Goal: Complete application form

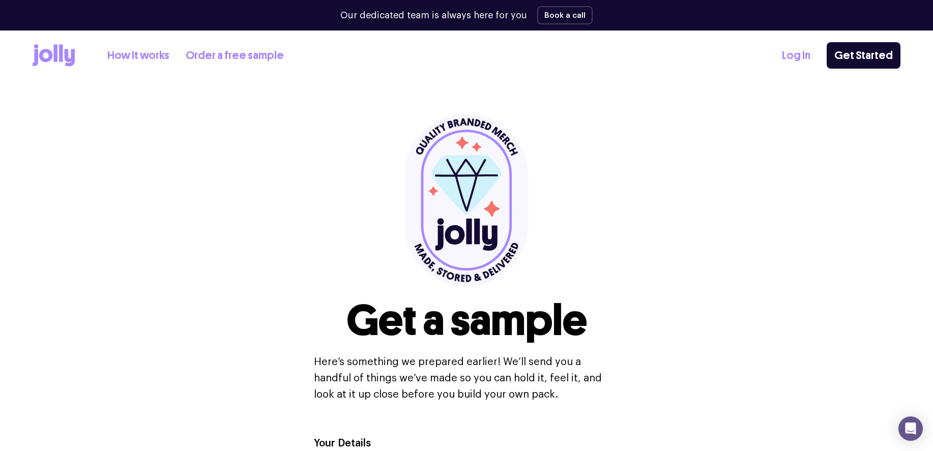
click at [127, 54] on link "How it works" at bounding box center [138, 55] width 62 height 17
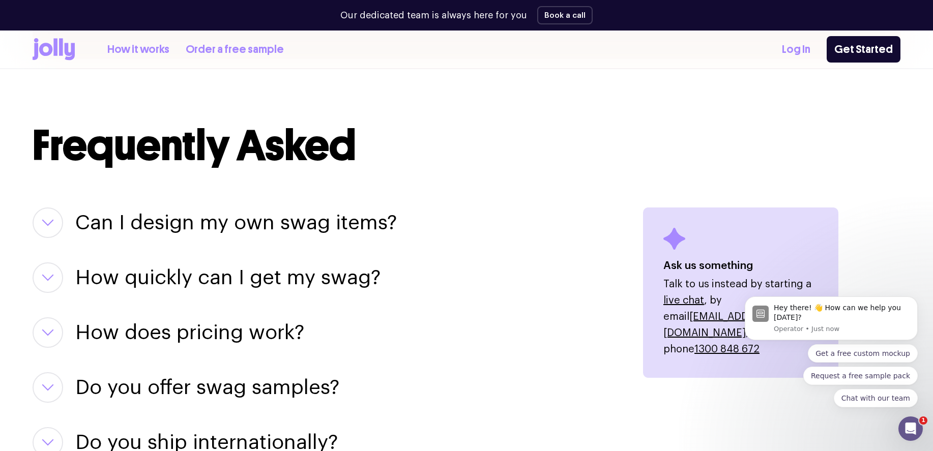
scroll to position [1142, 0]
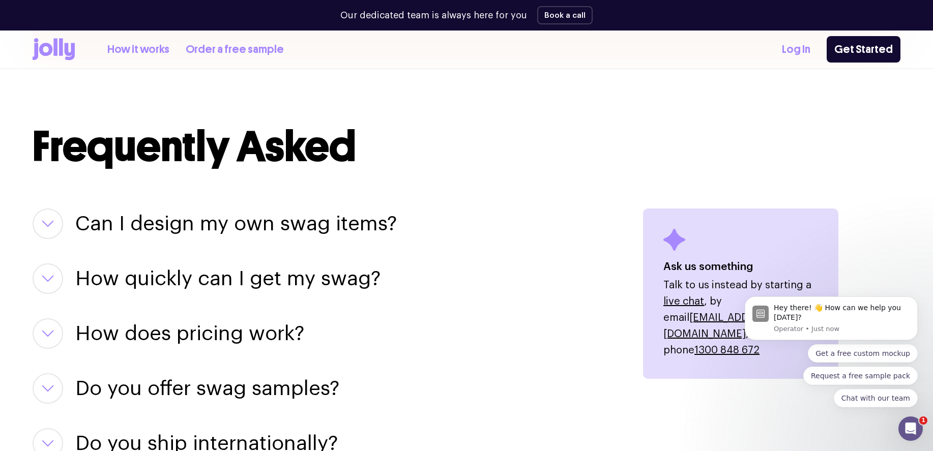
click at [42, 223] on icon "button" at bounding box center [48, 223] width 12 height 7
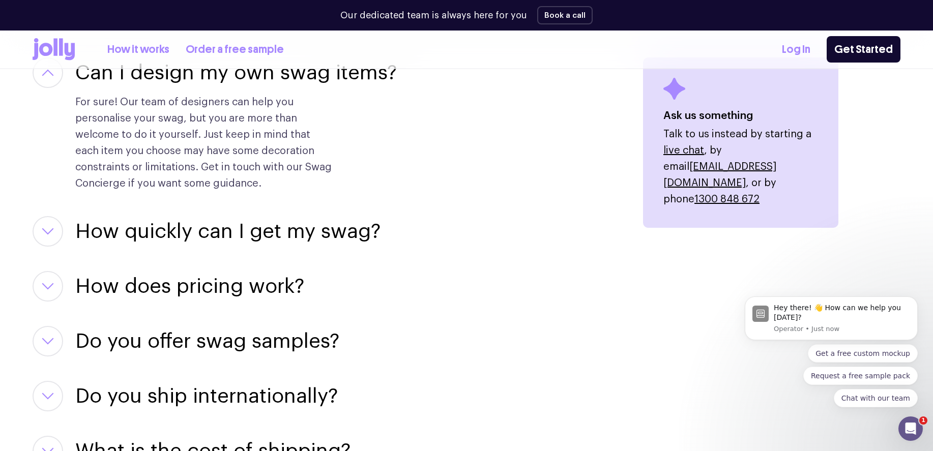
scroll to position [1297, 0]
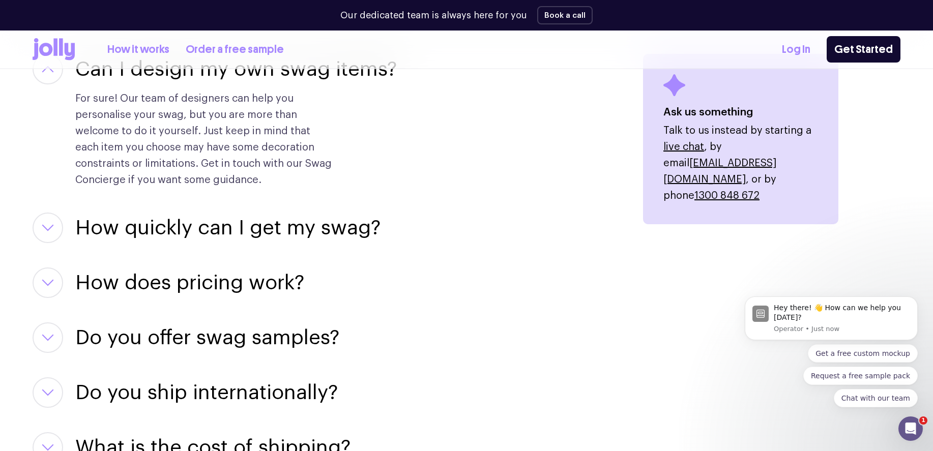
click at [52, 225] on icon "button" at bounding box center [48, 227] width 10 height 5
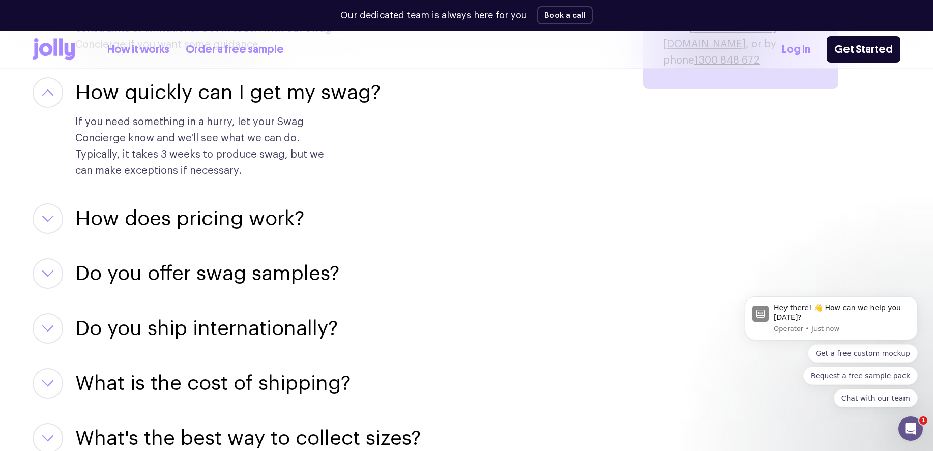
scroll to position [1508, 0]
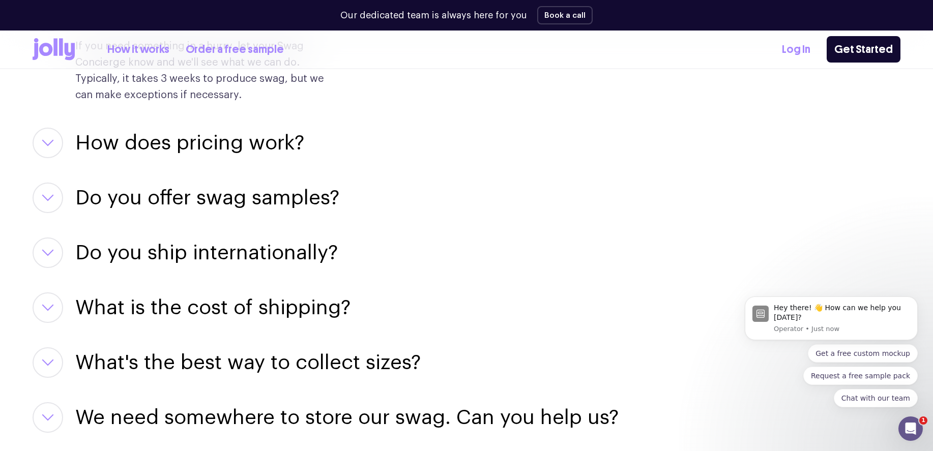
click at [54, 149] on button "button" at bounding box center [48, 143] width 31 height 31
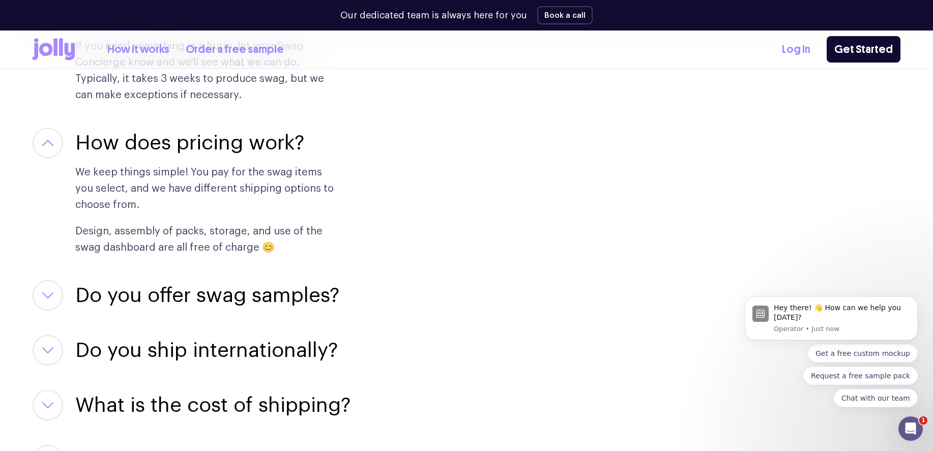
scroll to position [1509, 0]
click at [50, 290] on button "button" at bounding box center [48, 295] width 31 height 31
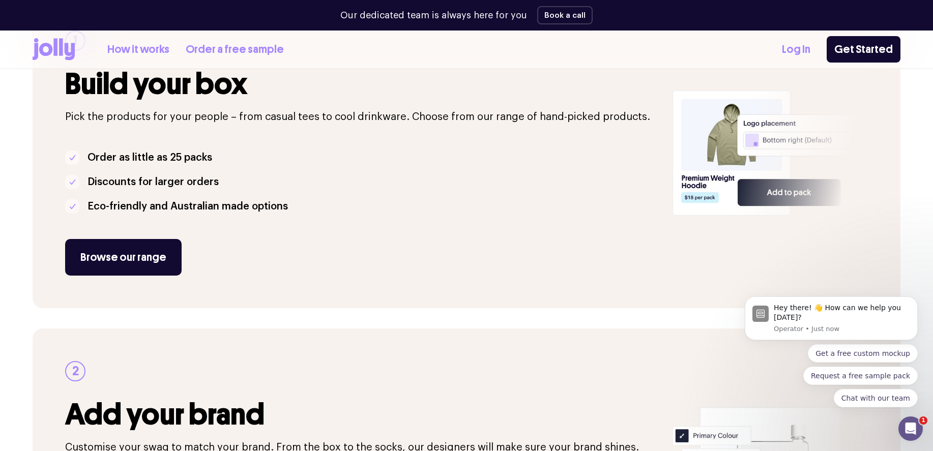
scroll to position [0, 0]
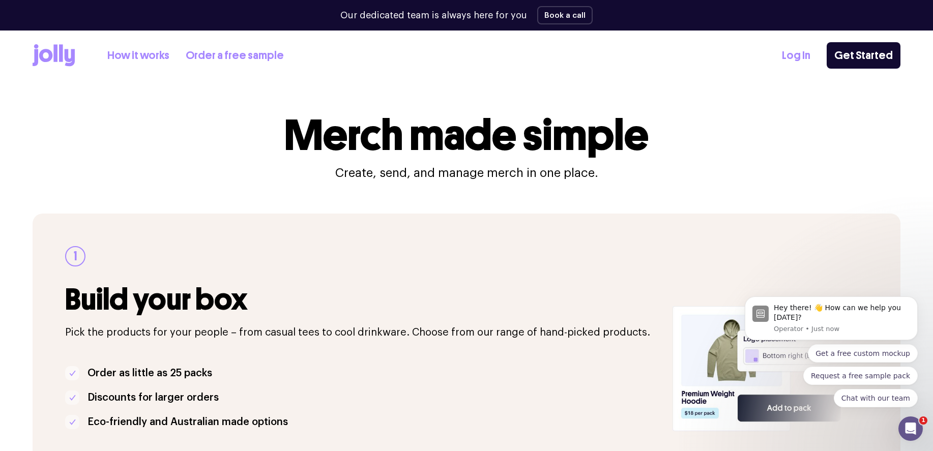
click at [60, 54] on icon at bounding box center [61, 52] width 4 height 17
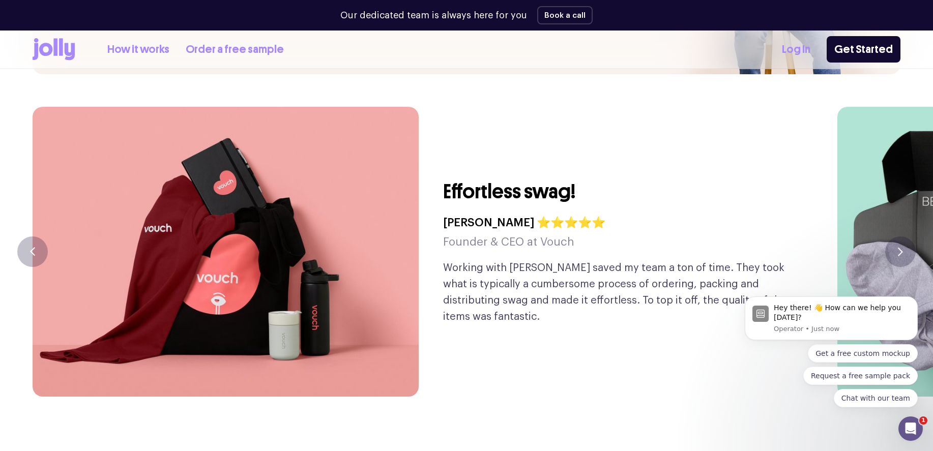
scroll to position [2432, 0]
click at [891, 227] on body "Hey there! 👋 How can we help you [DATE]? Operator • 1m ago Get a free custom mo…" at bounding box center [831, 320] width 195 height 197
click at [898, 228] on body "Hey there! 👋 How can we help you [DATE]? Operator • 1m ago Get a free custom mo…" at bounding box center [831, 320] width 195 height 197
click at [896, 229] on body "Hey there! 👋 How can we help you [DATE]? Operator • 1m ago Get a free custom mo…" at bounding box center [831, 320] width 195 height 197
click at [38, 237] on button "button" at bounding box center [32, 252] width 31 height 31
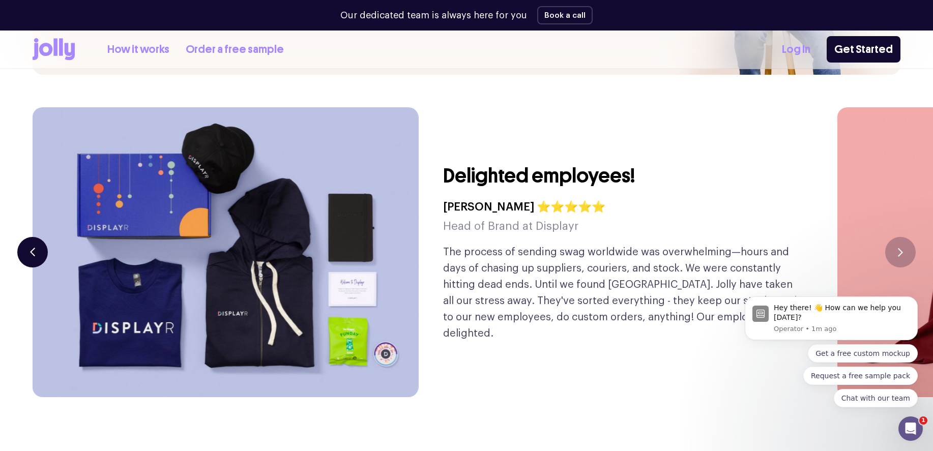
click at [38, 237] on button "button" at bounding box center [32, 252] width 31 height 31
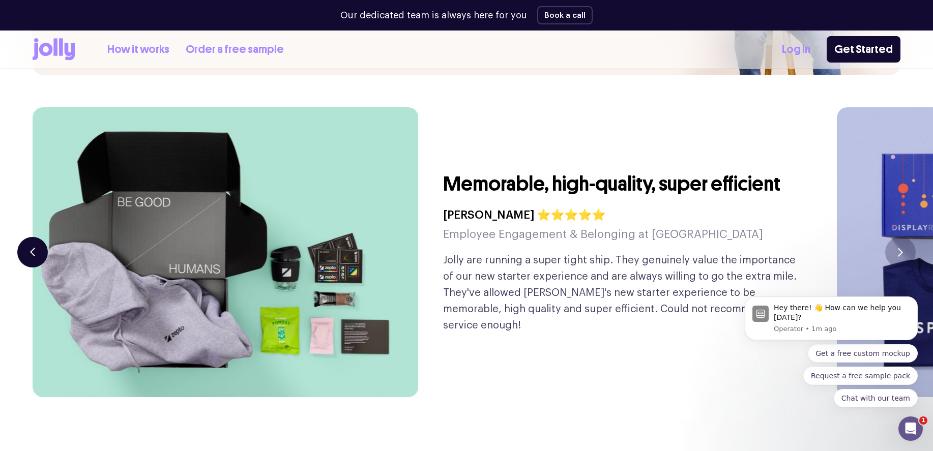
click at [38, 237] on button "button" at bounding box center [32, 252] width 31 height 31
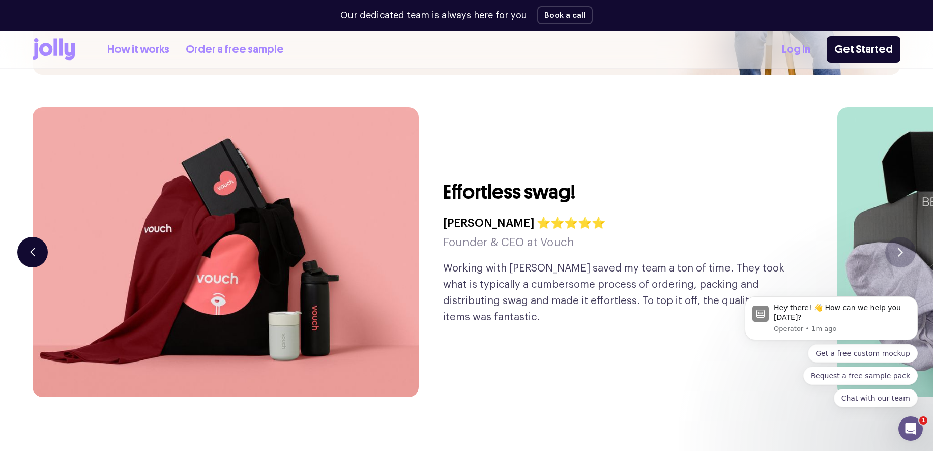
click at [38, 237] on button "button" at bounding box center [32, 252] width 31 height 31
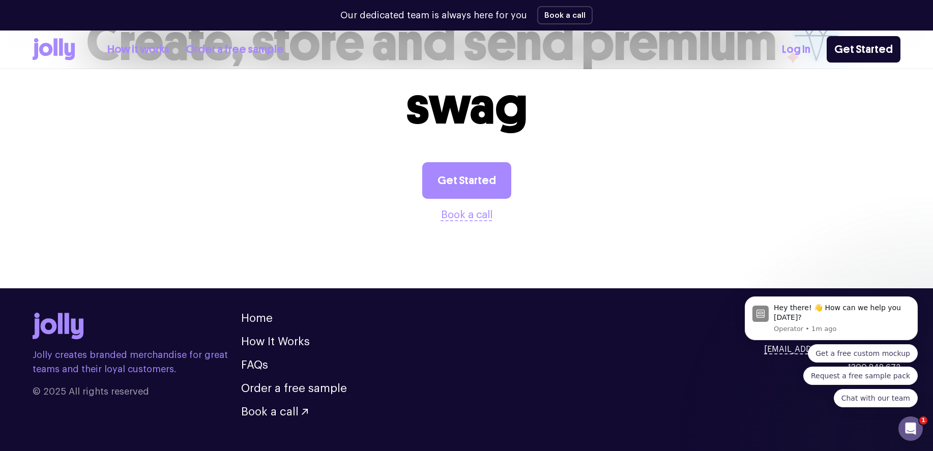
scroll to position [2886, 0]
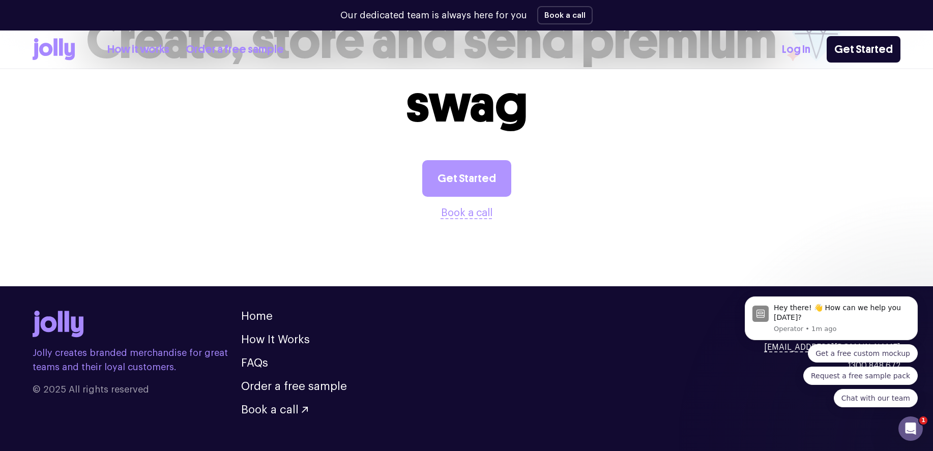
click at [455, 160] on link "Get Started" at bounding box center [466, 178] width 89 height 37
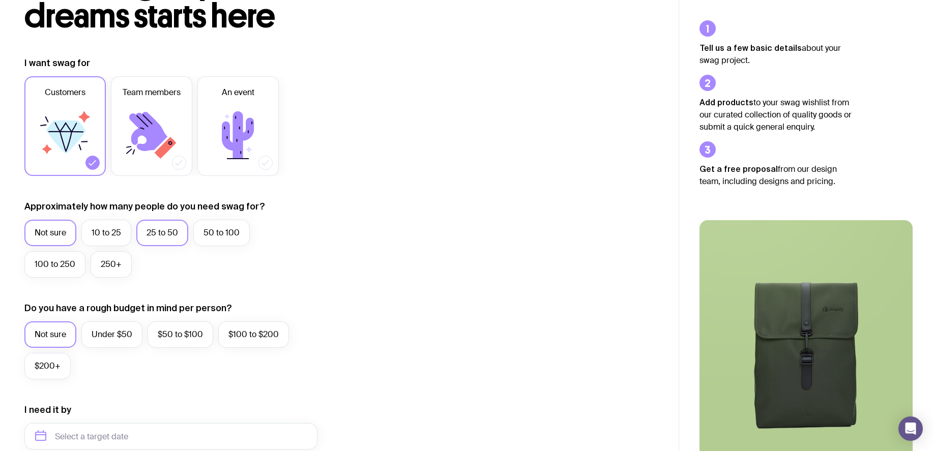
click at [168, 238] on label "25 to 50" at bounding box center [162, 233] width 52 height 26
click at [0, 0] on input "25 to 50" at bounding box center [0, 0] width 0 height 0
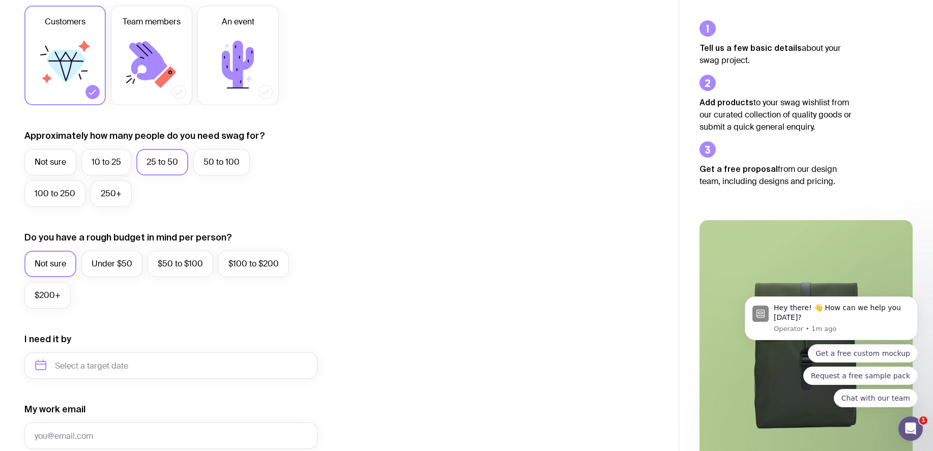
scroll to position [230, 0]
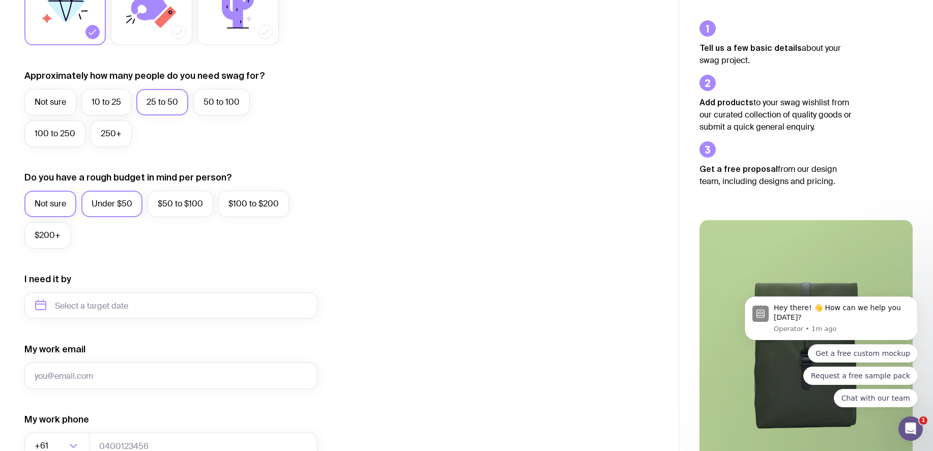
click at [106, 202] on label "Under $50" at bounding box center [111, 204] width 61 height 26
click at [0, 0] on input "Under $50" at bounding box center [0, 0] width 0 height 0
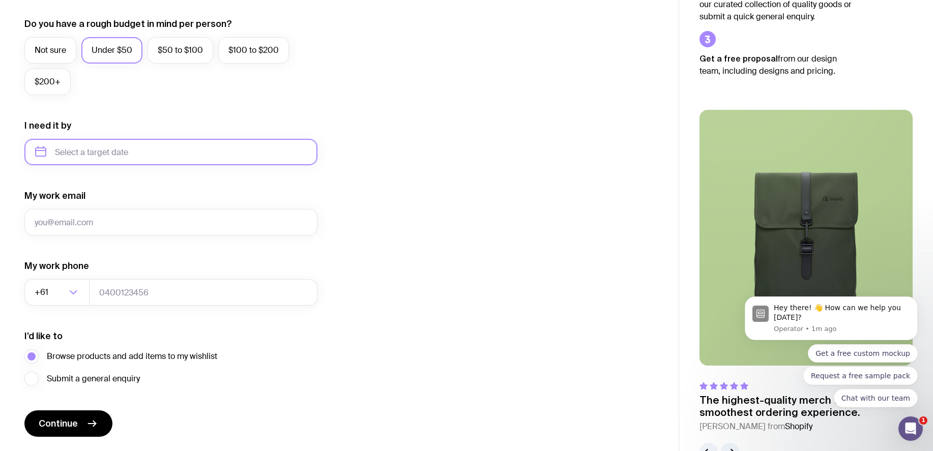
click at [106, 140] on input "text" at bounding box center [170, 152] width 293 height 26
click at [71, 277] on button "Oct" at bounding box center [89, 277] width 37 height 20
type input "October 2025"
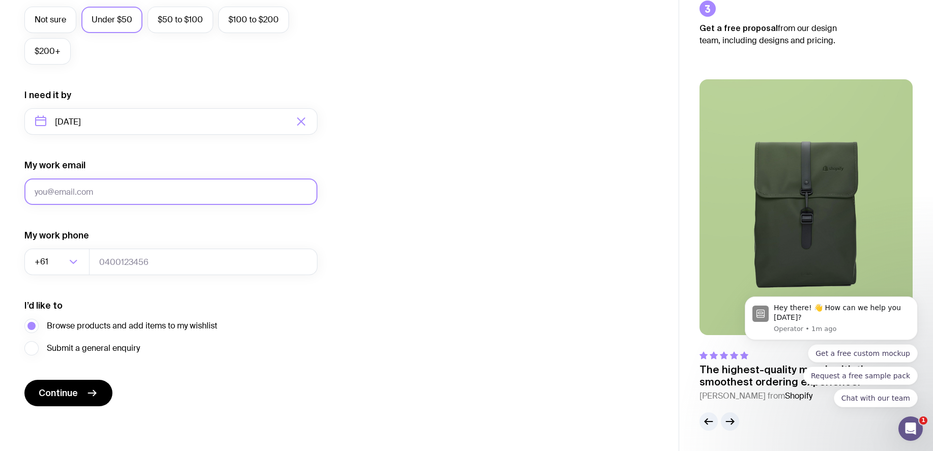
click at [168, 185] on input "My work email" at bounding box center [170, 192] width 293 height 26
type input "jade@brandchemistry.com.au"
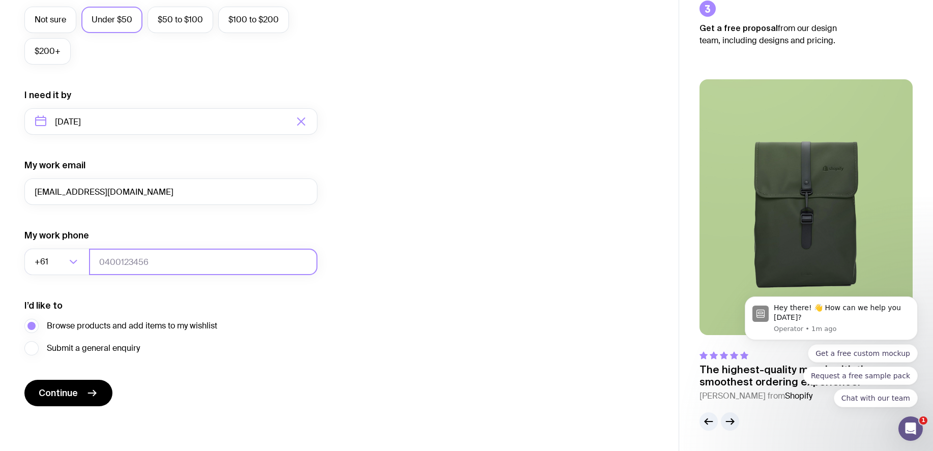
click at [152, 257] on input "tel" at bounding box center [203, 262] width 229 height 26
type input "0438090882"
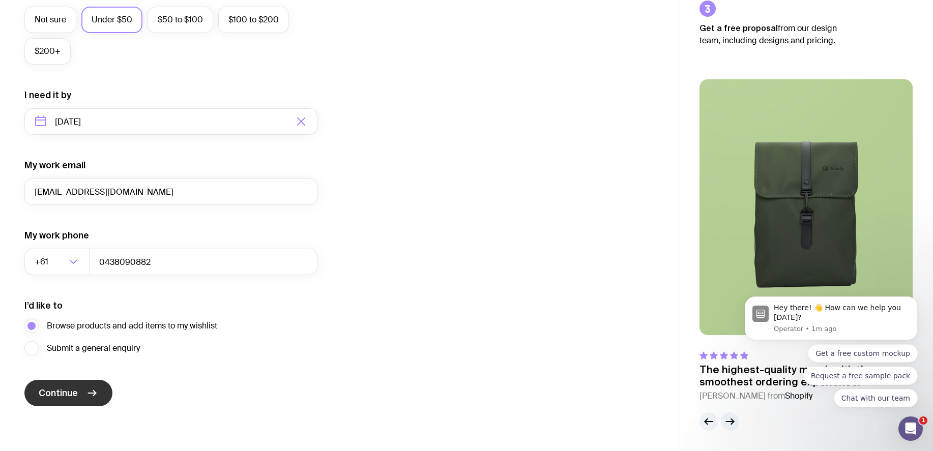
click at [64, 391] on span "Continue" at bounding box center [58, 393] width 39 height 12
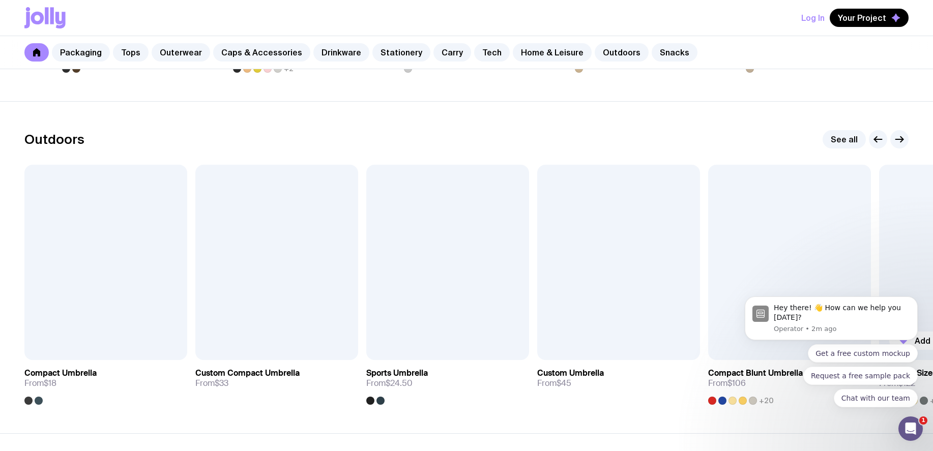
scroll to position [3116, 0]
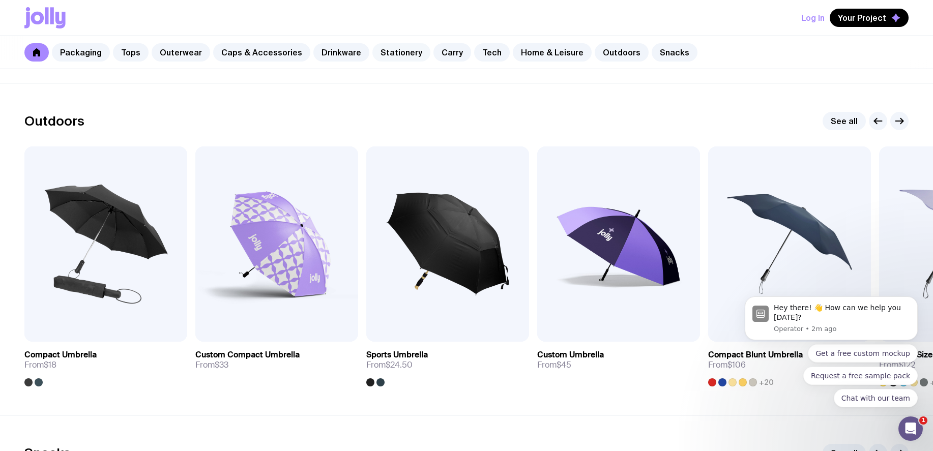
click at [391, 47] on link "Stationery" at bounding box center [402, 52] width 58 height 18
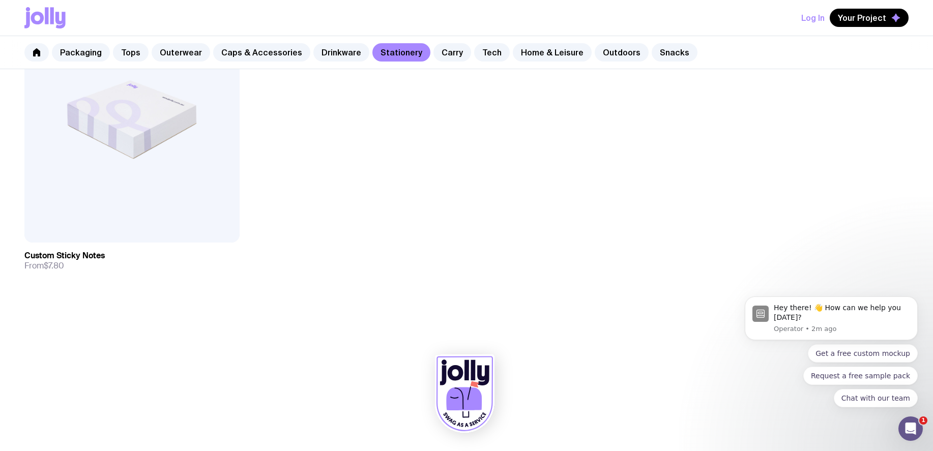
scroll to position [2294, 0]
click at [858, 21] on span "Your Project" at bounding box center [862, 18] width 48 height 10
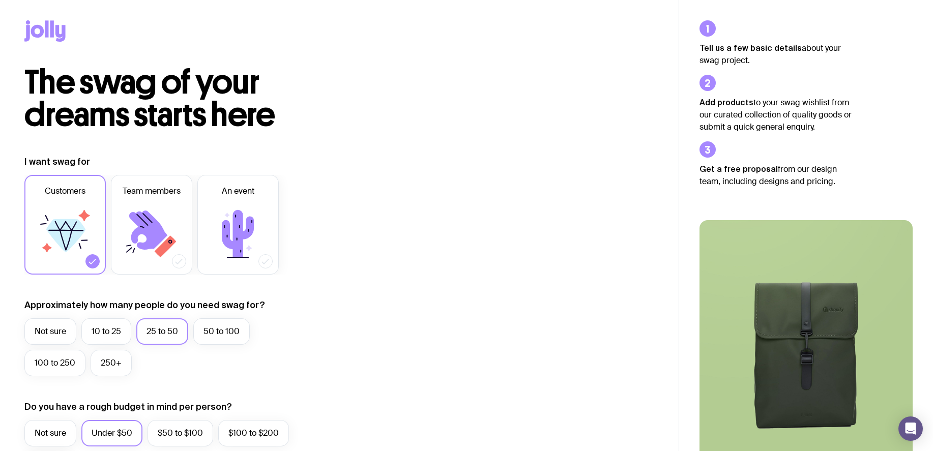
click at [48, 27] on icon at bounding box center [44, 30] width 41 height 21
